Goal: Task Accomplishment & Management: Complete application form

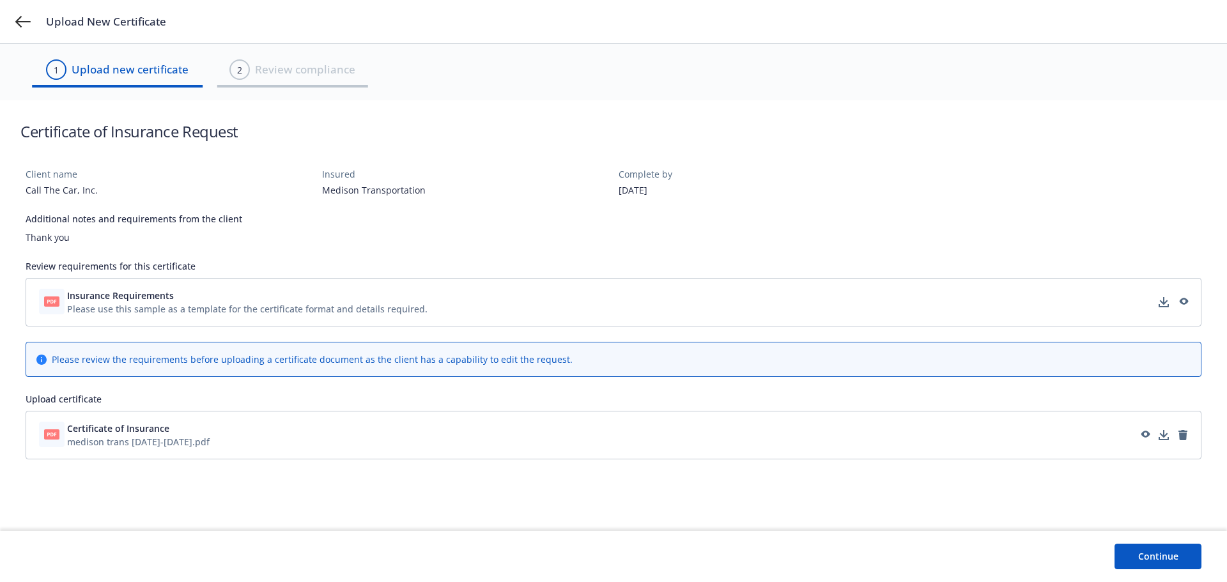
click at [1130, 558] on button "Continue" at bounding box center [1157, 557] width 87 height 26
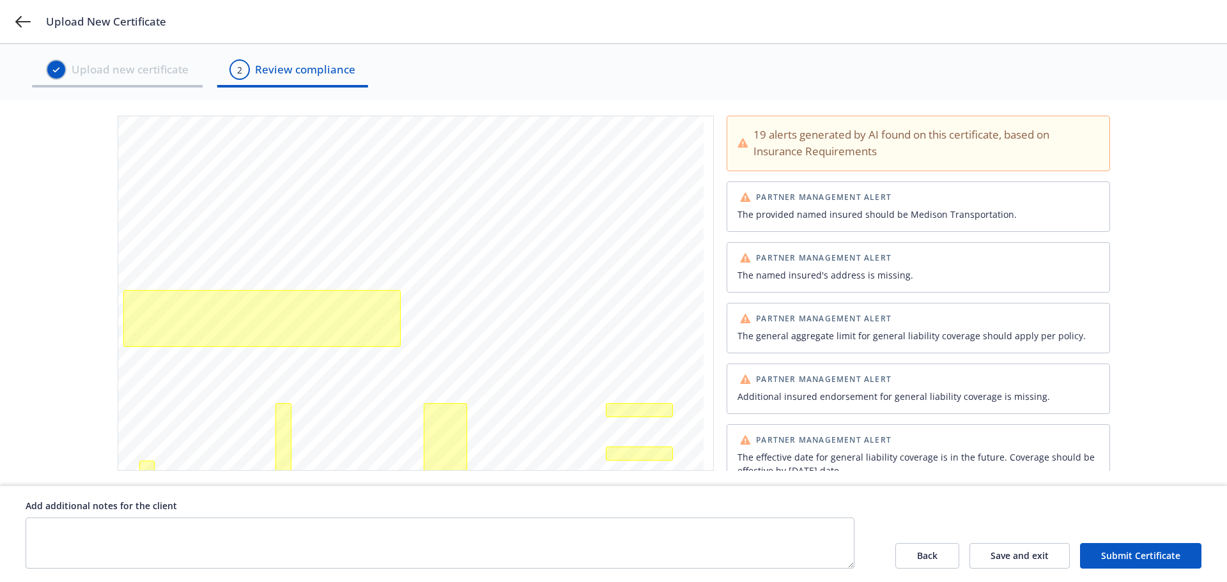
click at [897, 155] on div "19 alerts generated by AI found on this certificate, based on Insurance Require…" at bounding box center [925, 144] width 345 height 34
click at [882, 197] on span "Partner Management Alert" at bounding box center [823, 198] width 135 height 8
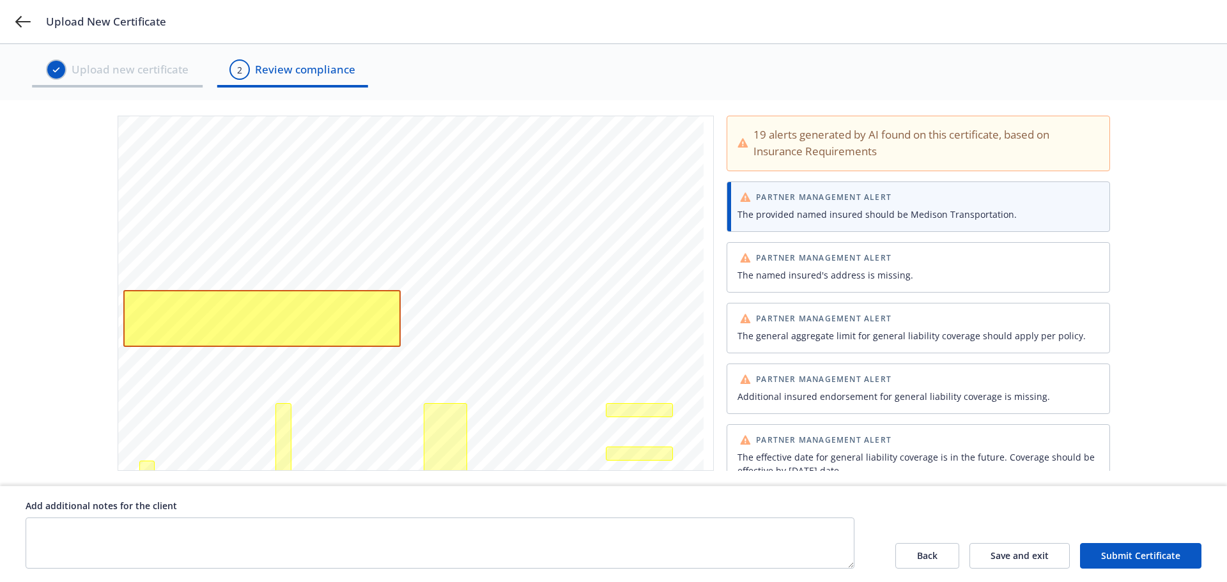
scroll to position [25, 0]
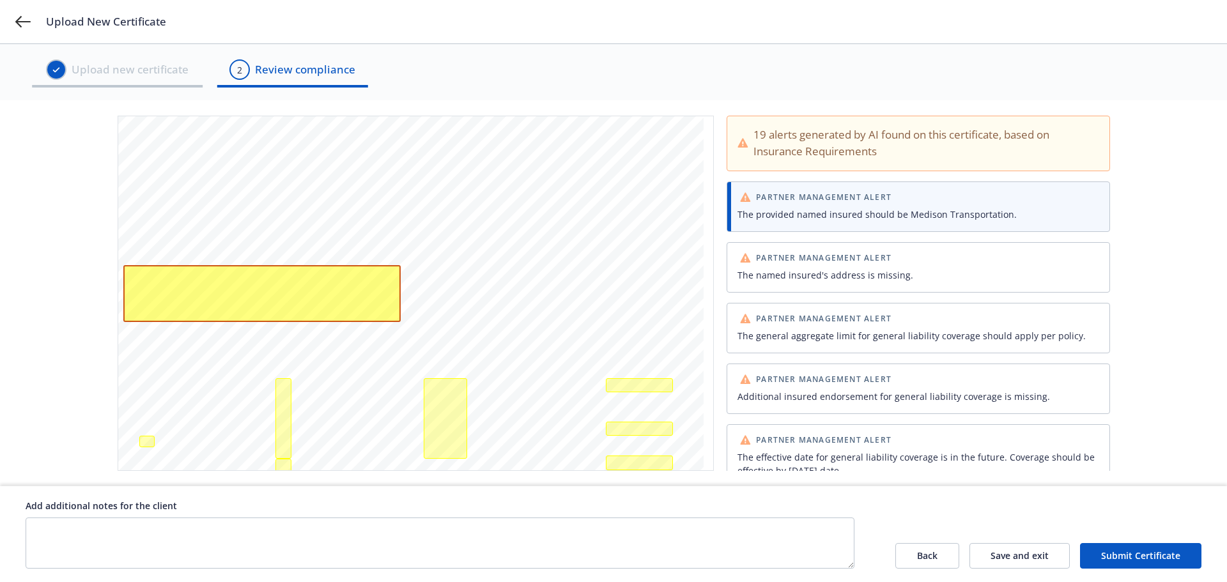
click at [860, 268] on div "The named insured's address is missing." at bounding box center [918, 274] width 362 height 13
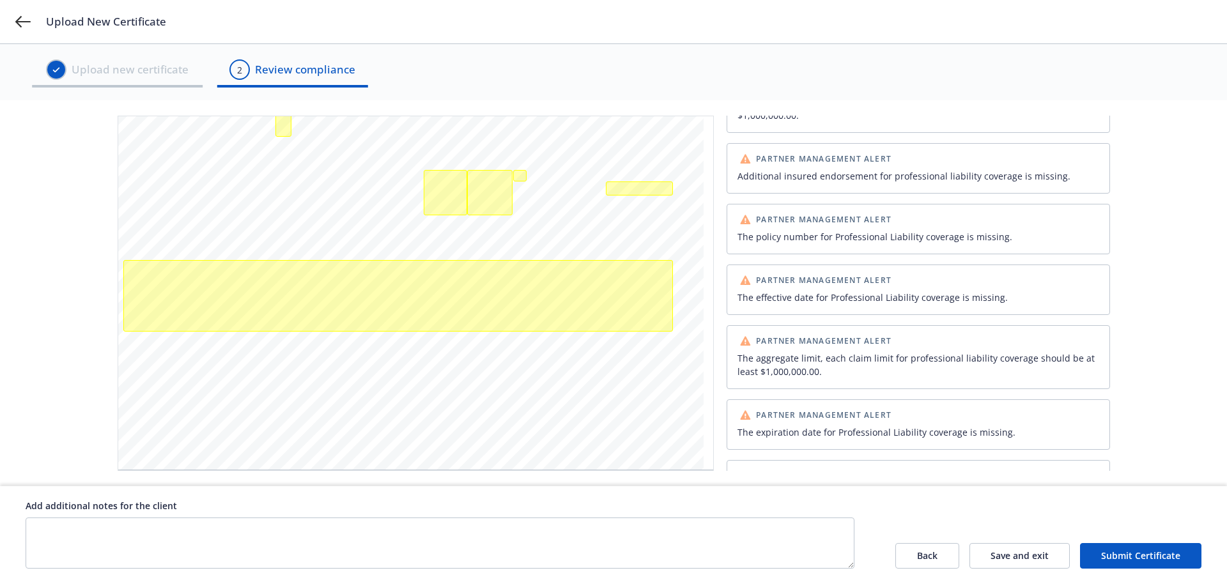
scroll to position [947, 0]
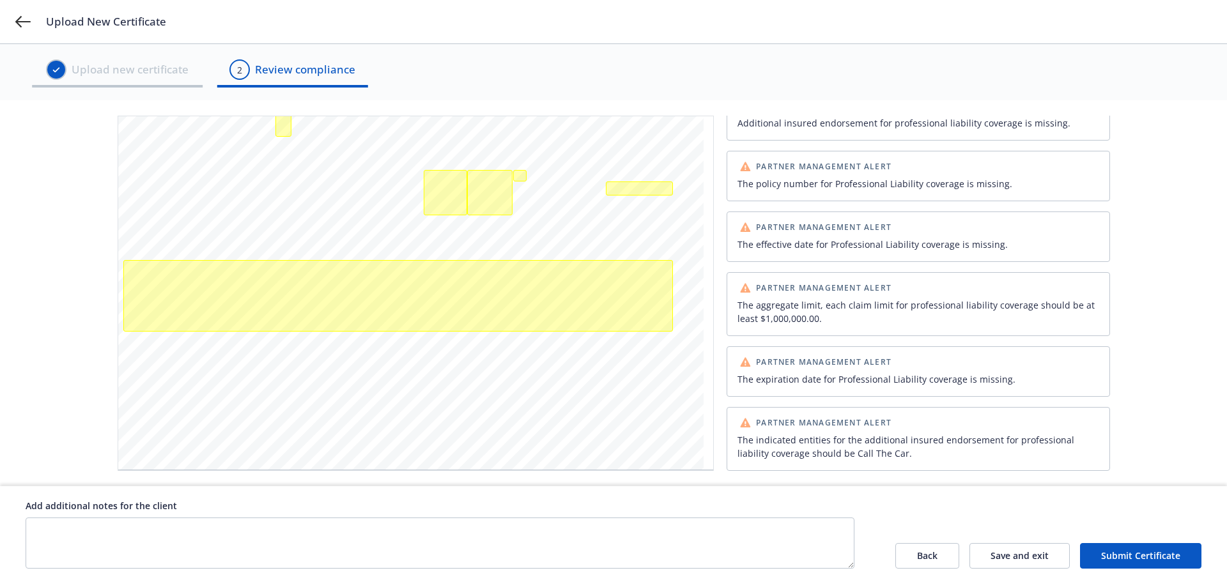
click at [1102, 557] on button "Submit Certificate" at bounding box center [1140, 556] width 121 height 26
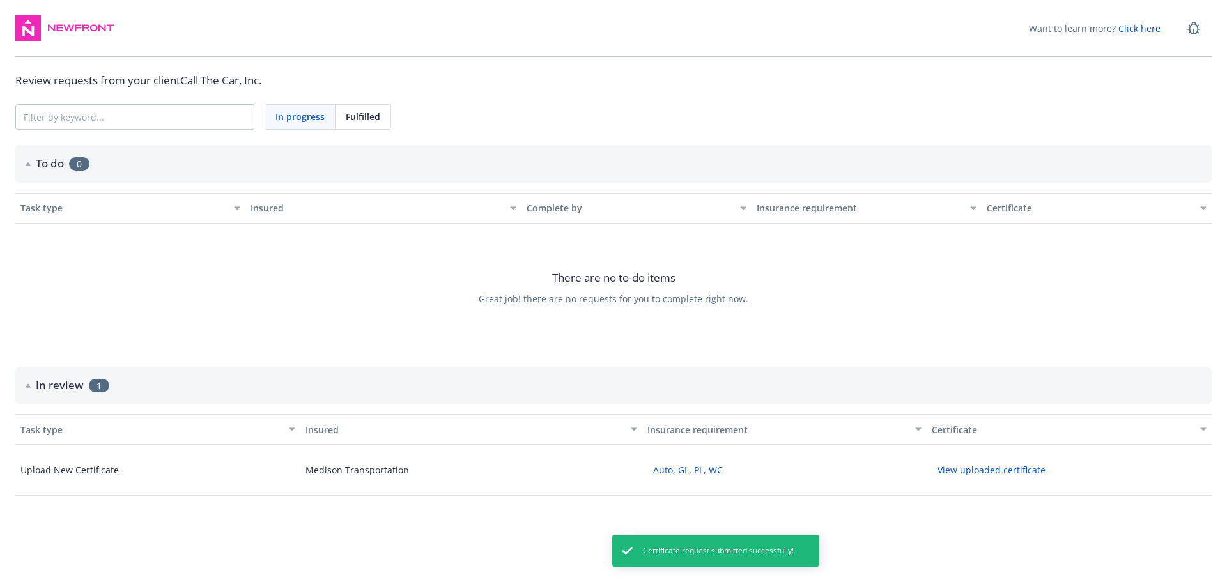
click at [79, 27] on img at bounding box center [81, 28] width 70 height 13
